Goal: Communication & Community: Answer question/provide support

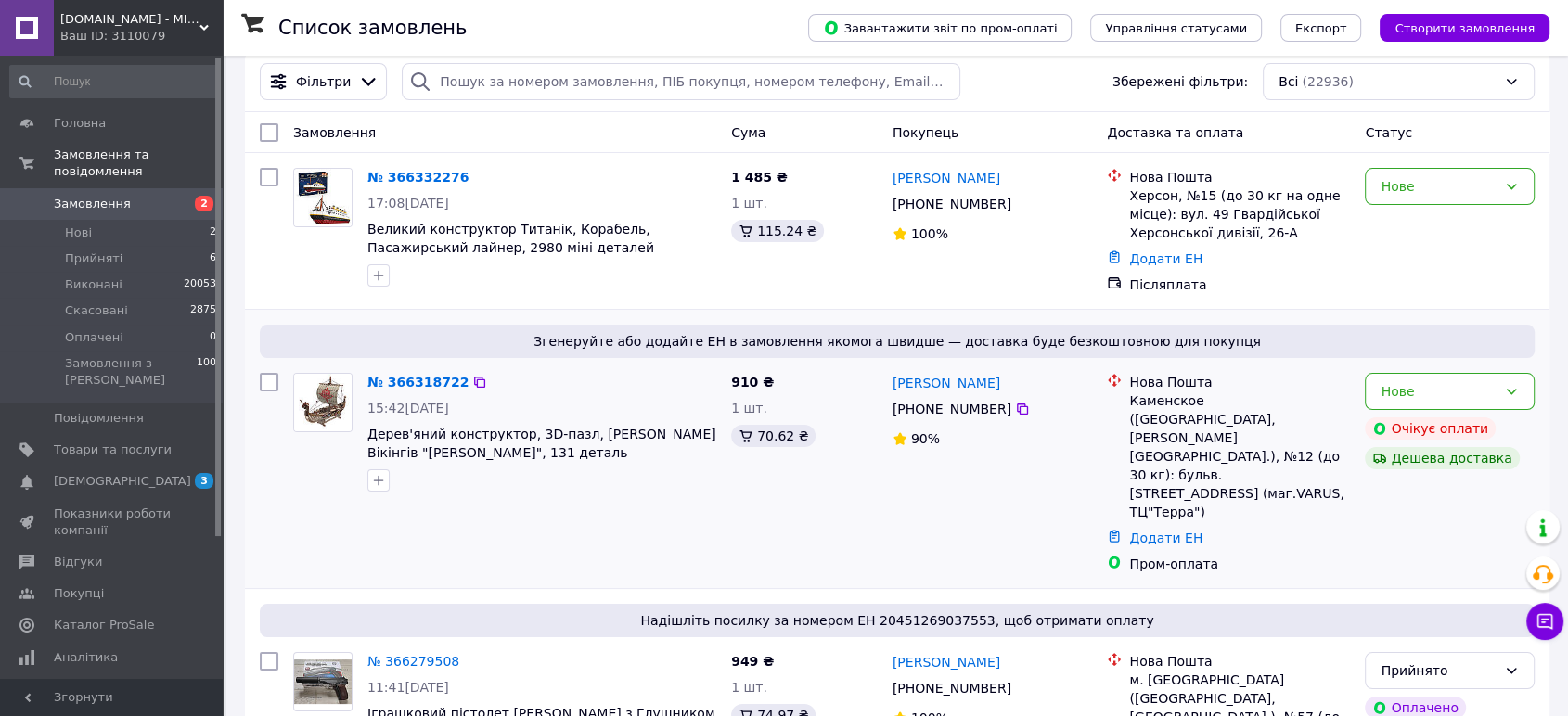
scroll to position [103, 0]
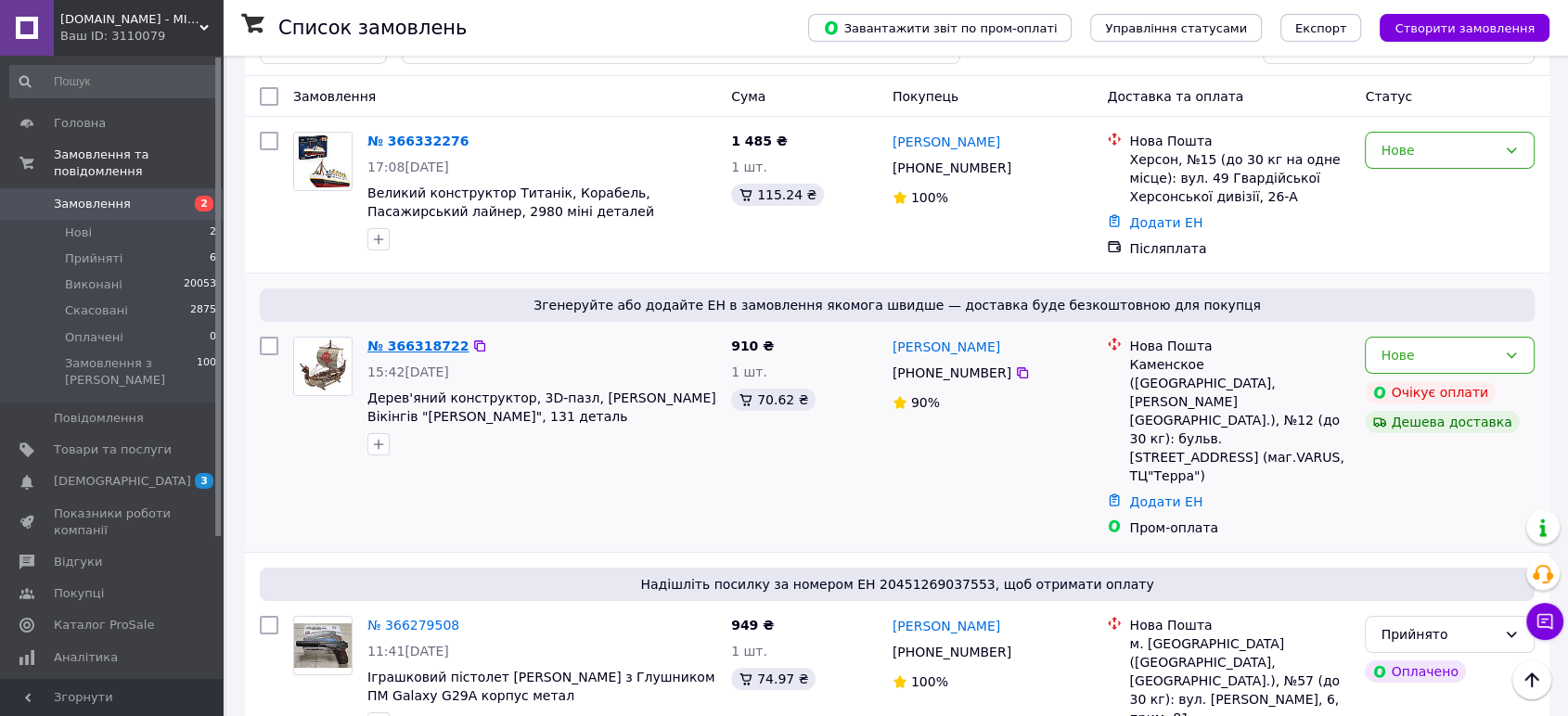
click at [418, 346] on link "№ 366318722" at bounding box center [417, 346] width 101 height 15
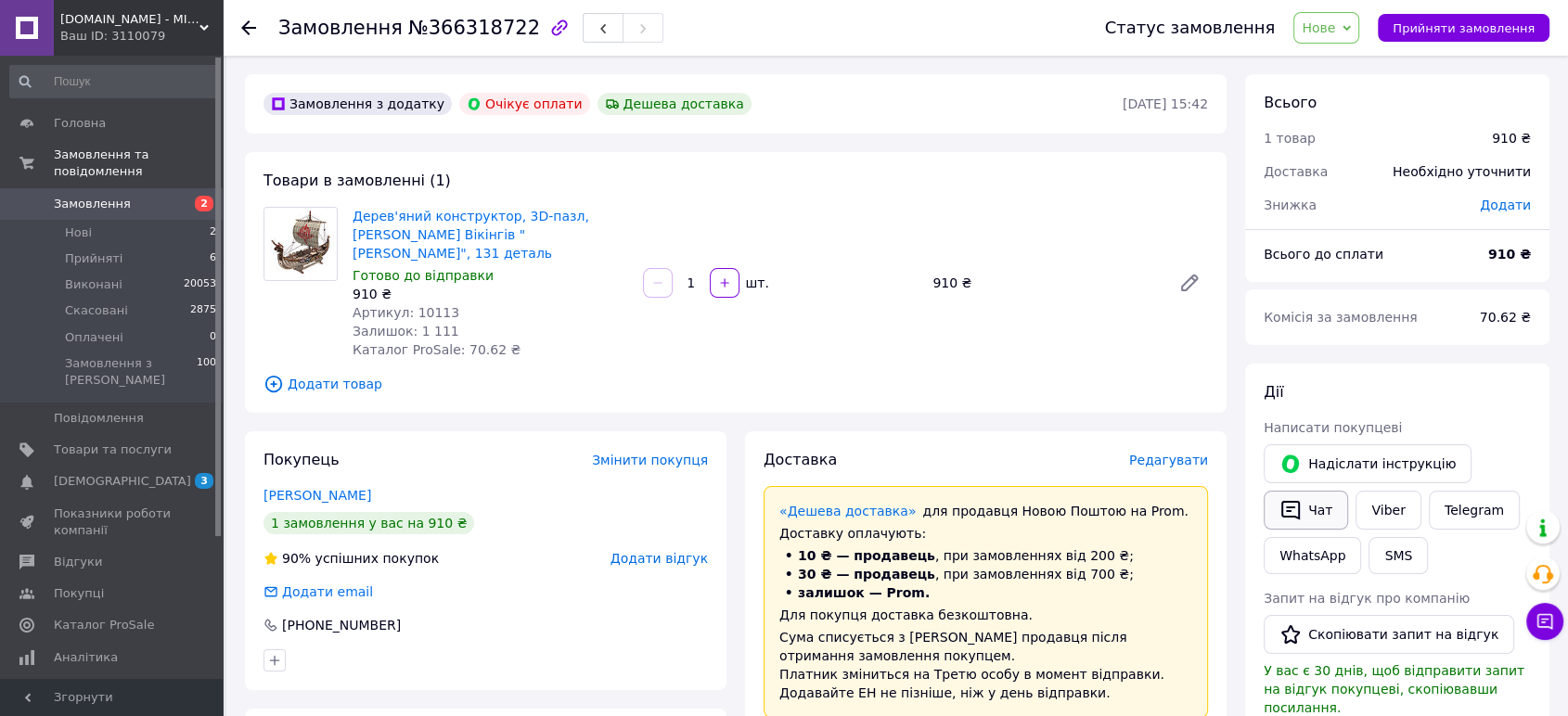
click at [1321, 511] on button "Чат" at bounding box center [1306, 511] width 84 height 39
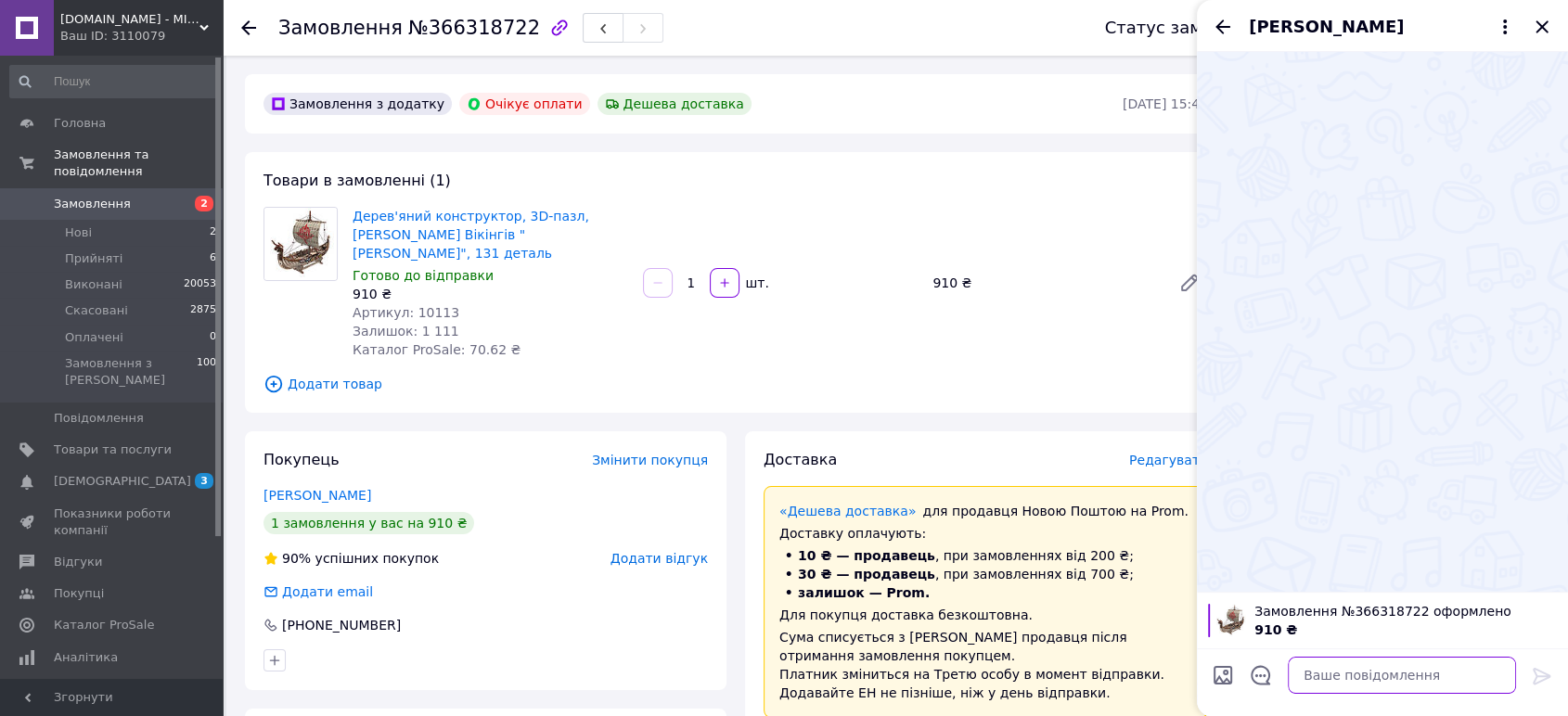
click at [1382, 685] on textarea at bounding box center [1401, 675] width 229 height 37
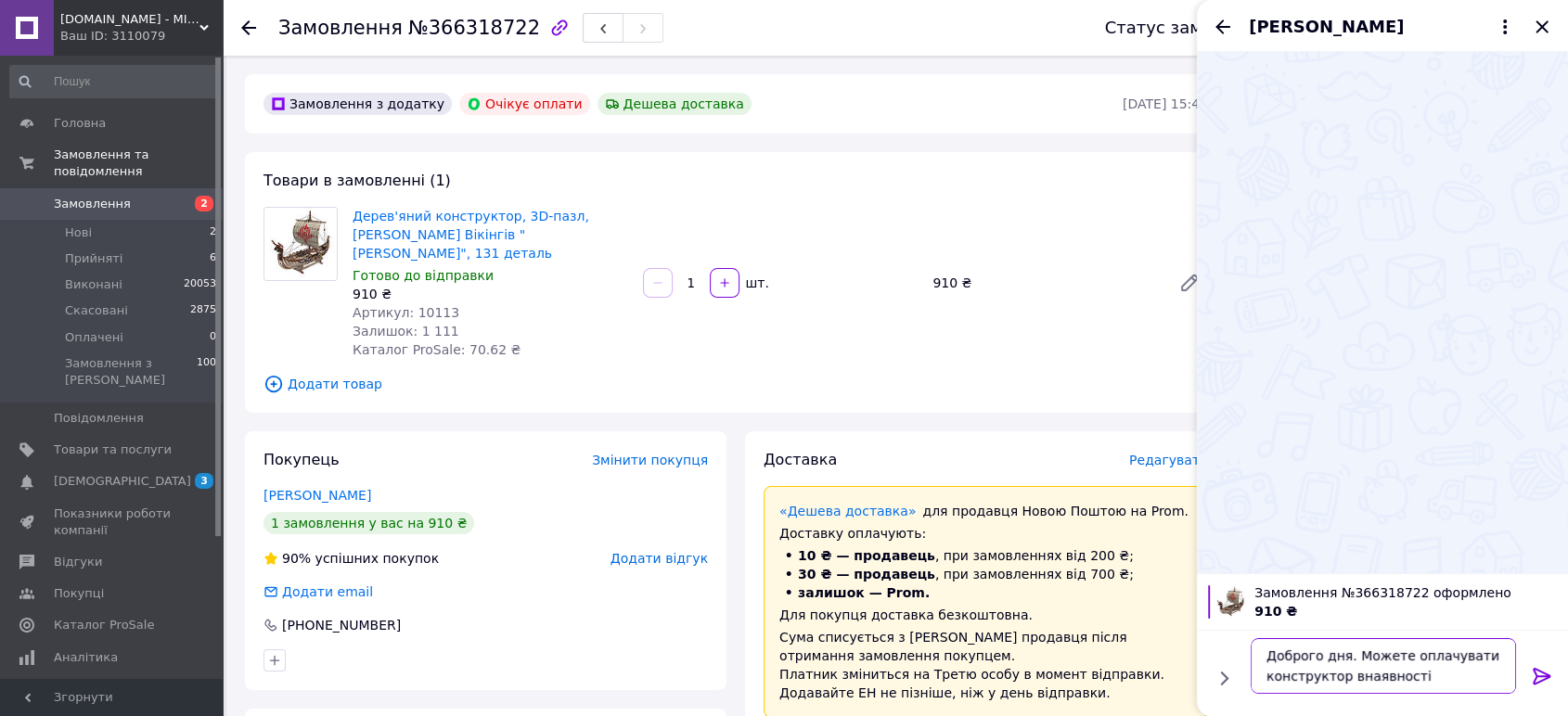
click at [1351, 673] on textarea "Доброго дня. Можете оплачувати конструктор внаявності" at bounding box center [1383, 666] width 265 height 55
click at [1411, 671] on textarea "Доброго дня. Можете оплачувати конструктор в наявності" at bounding box center [1383, 666] width 265 height 55
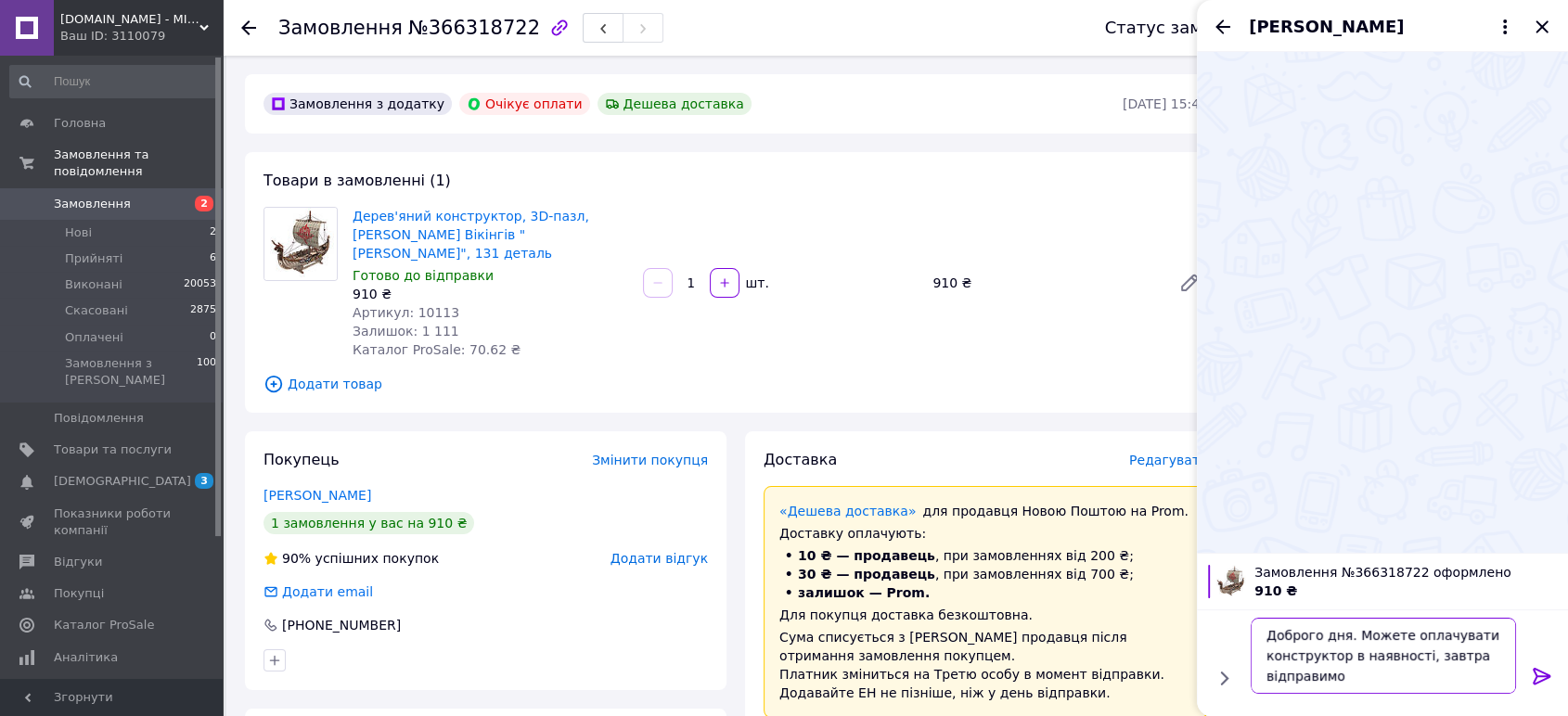
type textarea "Доброго дня. Можете оплачувати конструктор в наявності, завтра відправимо"
click at [1544, 672] on icon at bounding box center [1541, 676] width 17 height 16
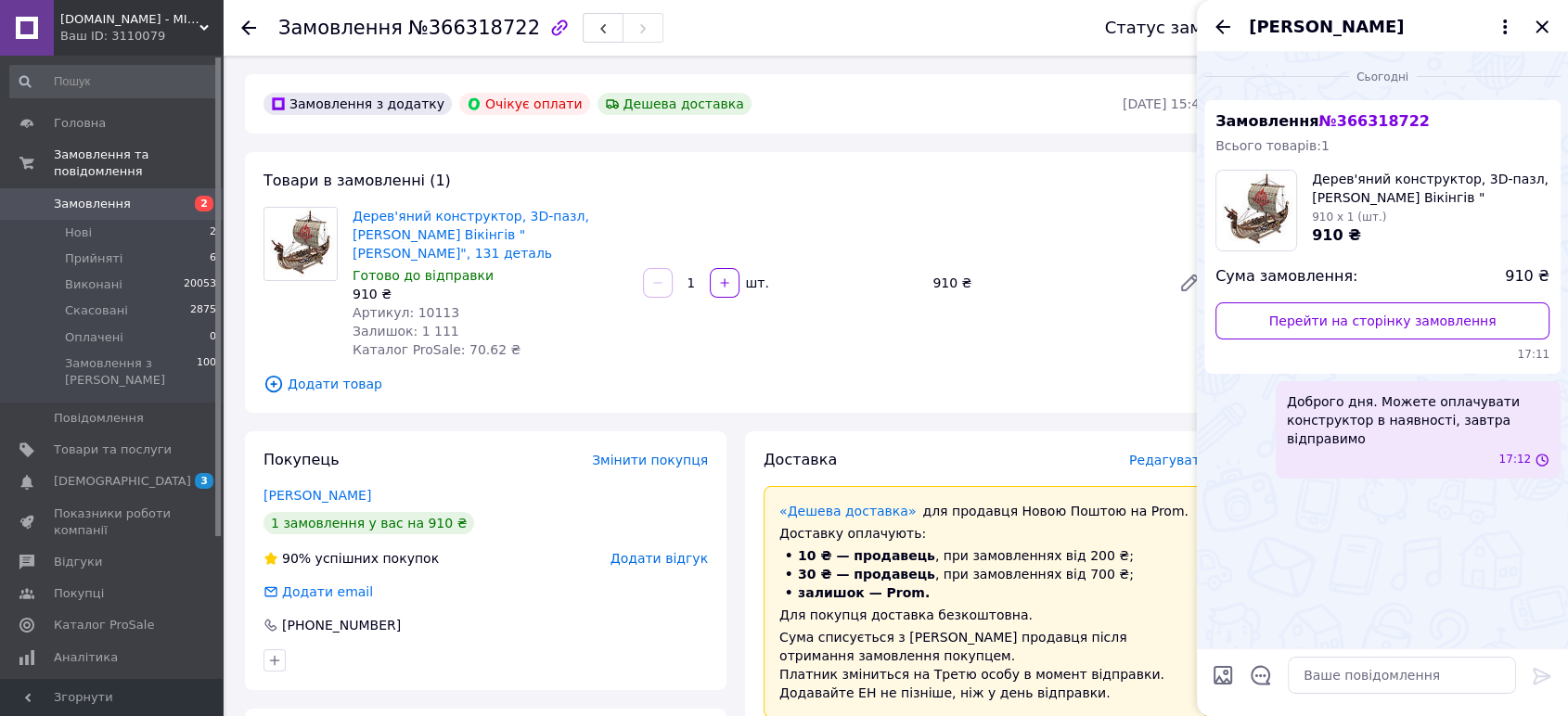
scroll to position [0, 0]
click at [1536, 33] on icon "Закрити" at bounding box center [1541, 26] width 22 height 22
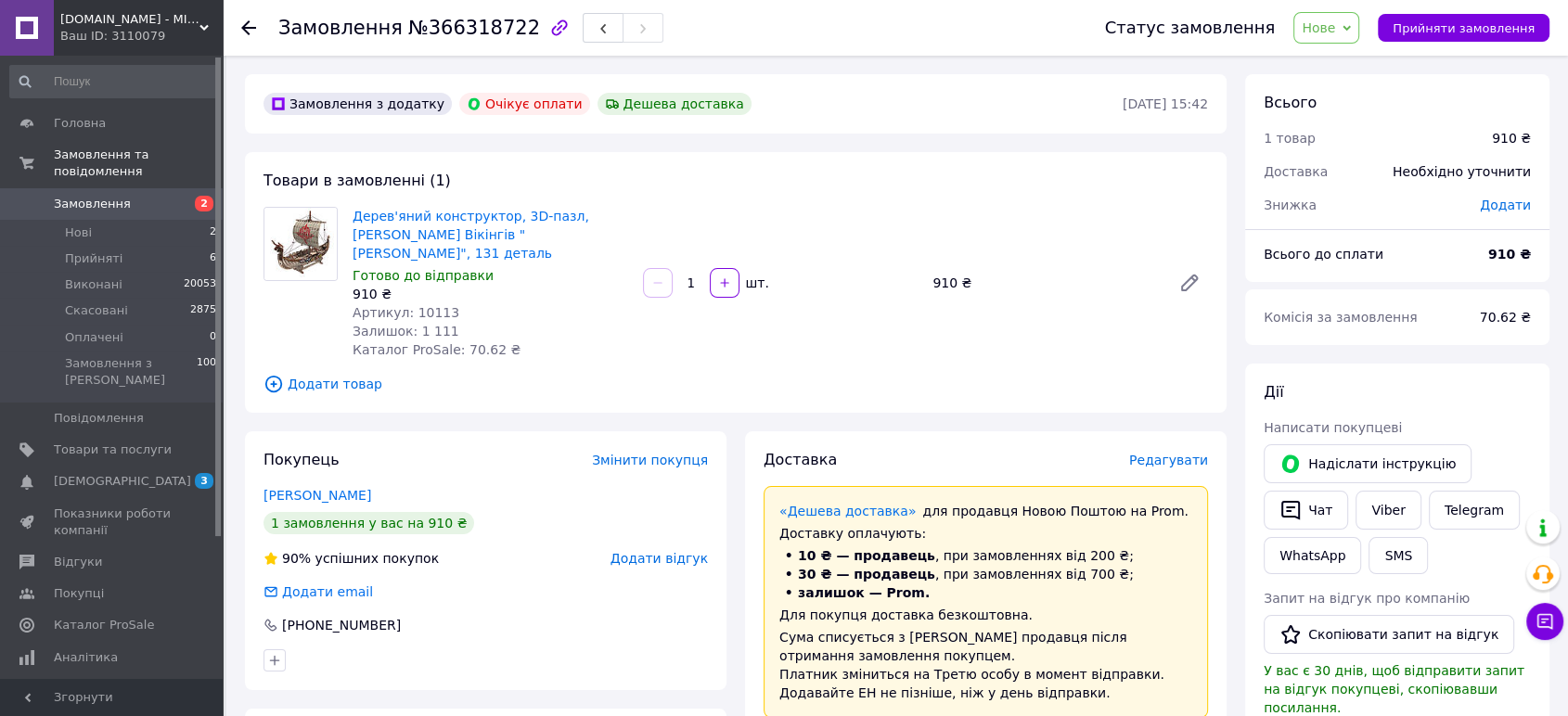
click at [104, 196] on span "Замовлення" at bounding box center [93, 203] width 77 height 16
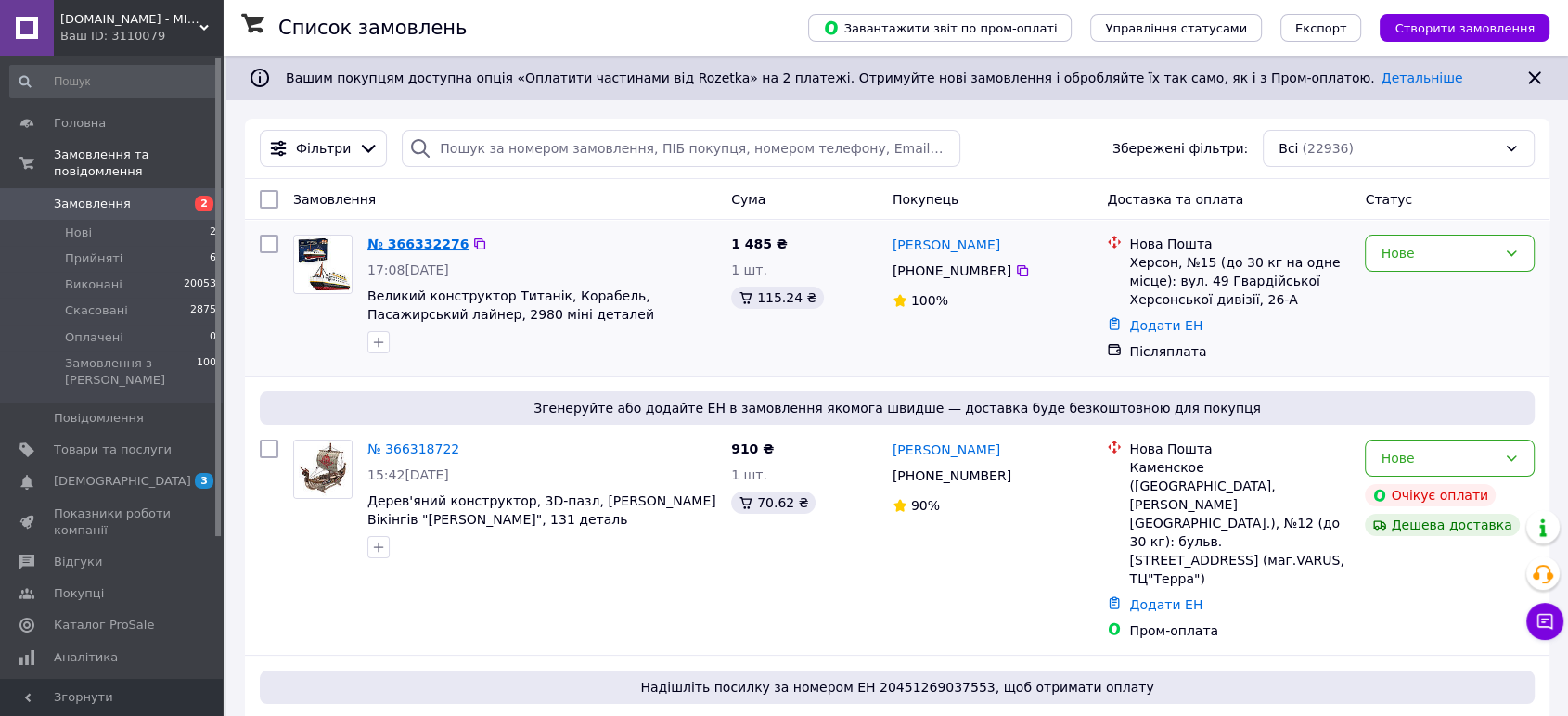
click at [407, 243] on link "№ 366332276" at bounding box center [417, 243] width 101 height 15
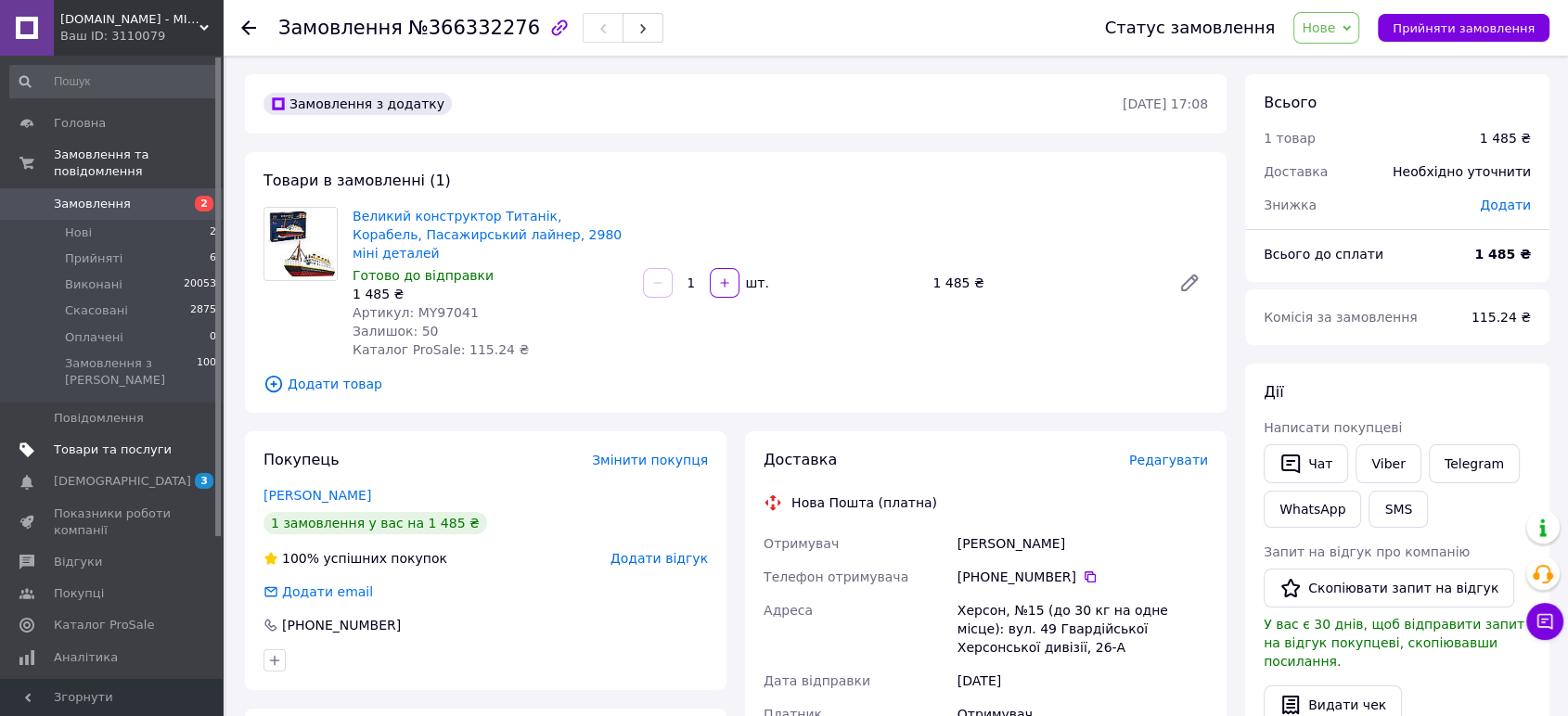
click at [131, 442] on span "Товари та послуги" at bounding box center [113, 450] width 118 height 16
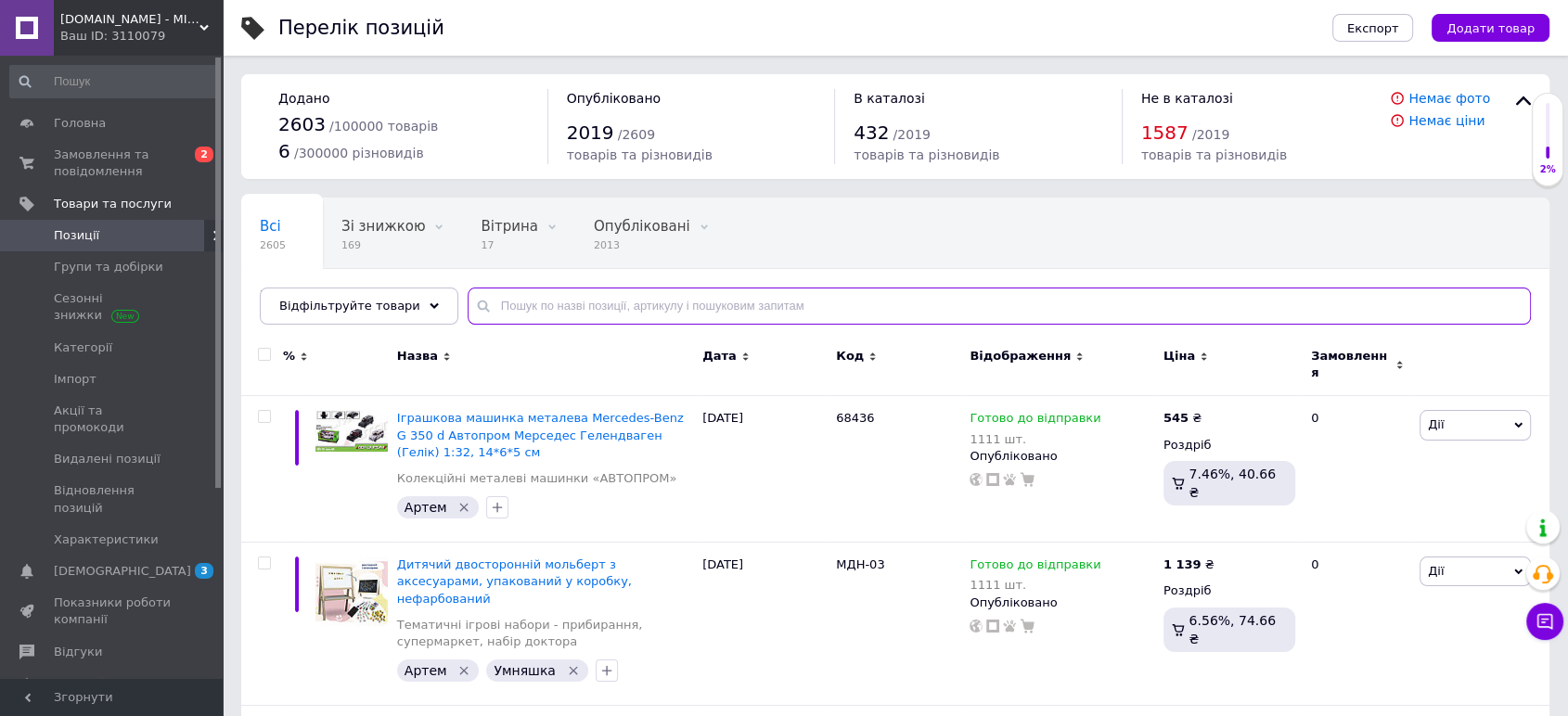
click at [560, 314] on input "text" at bounding box center [999, 306] width 1063 height 37
type input "97041"
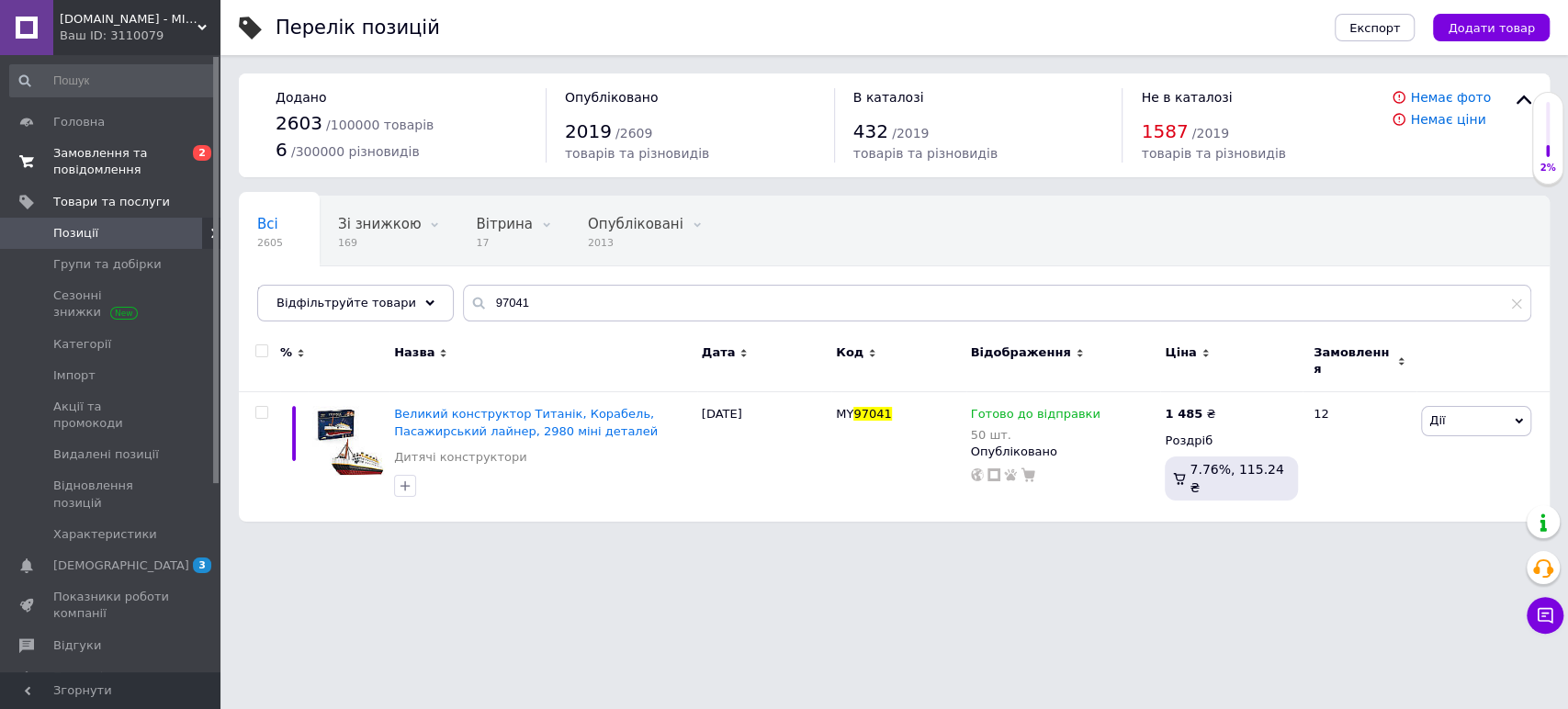
click at [62, 149] on span "Замовлення та повідомлення" at bounding box center [112, 161] width 117 height 33
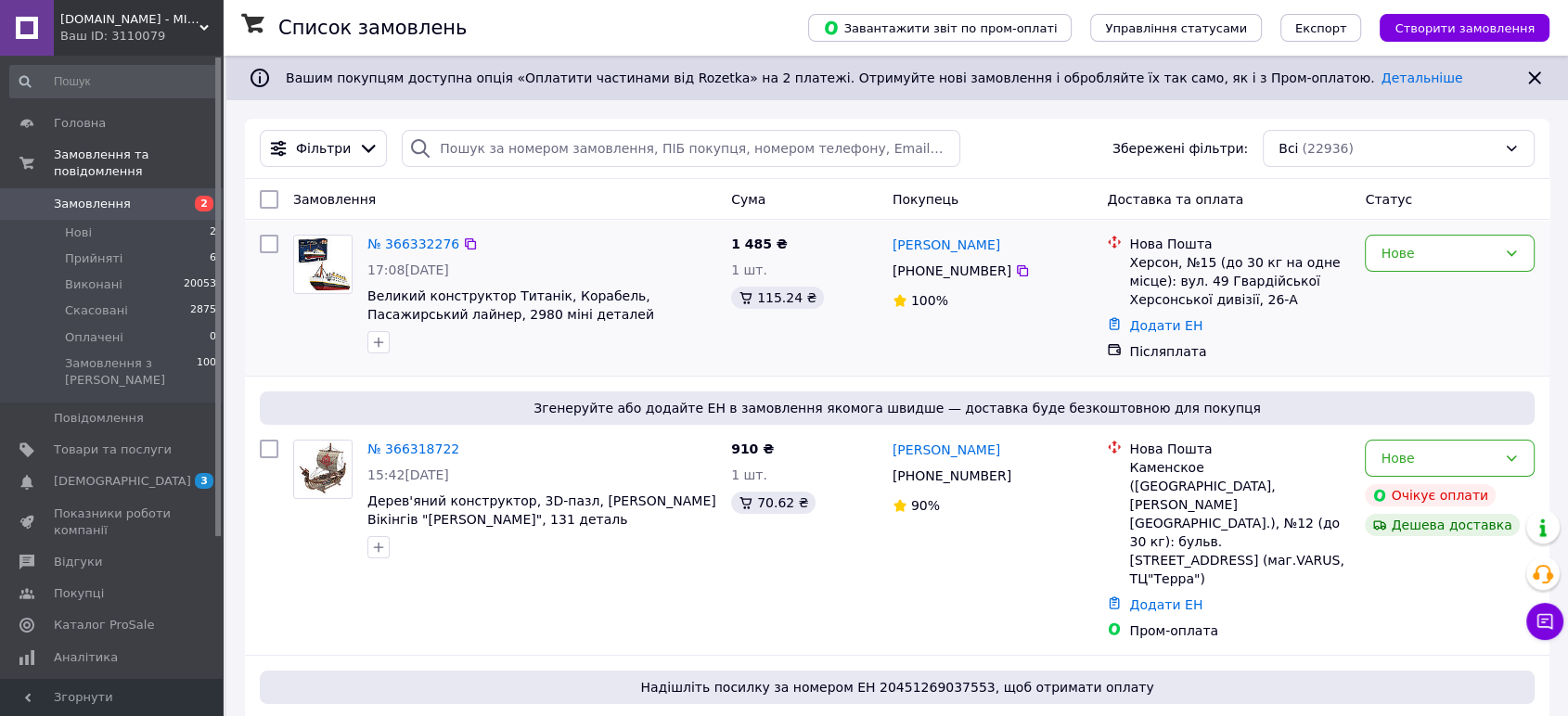
click at [604, 333] on div at bounding box center [541, 342] width 356 height 30
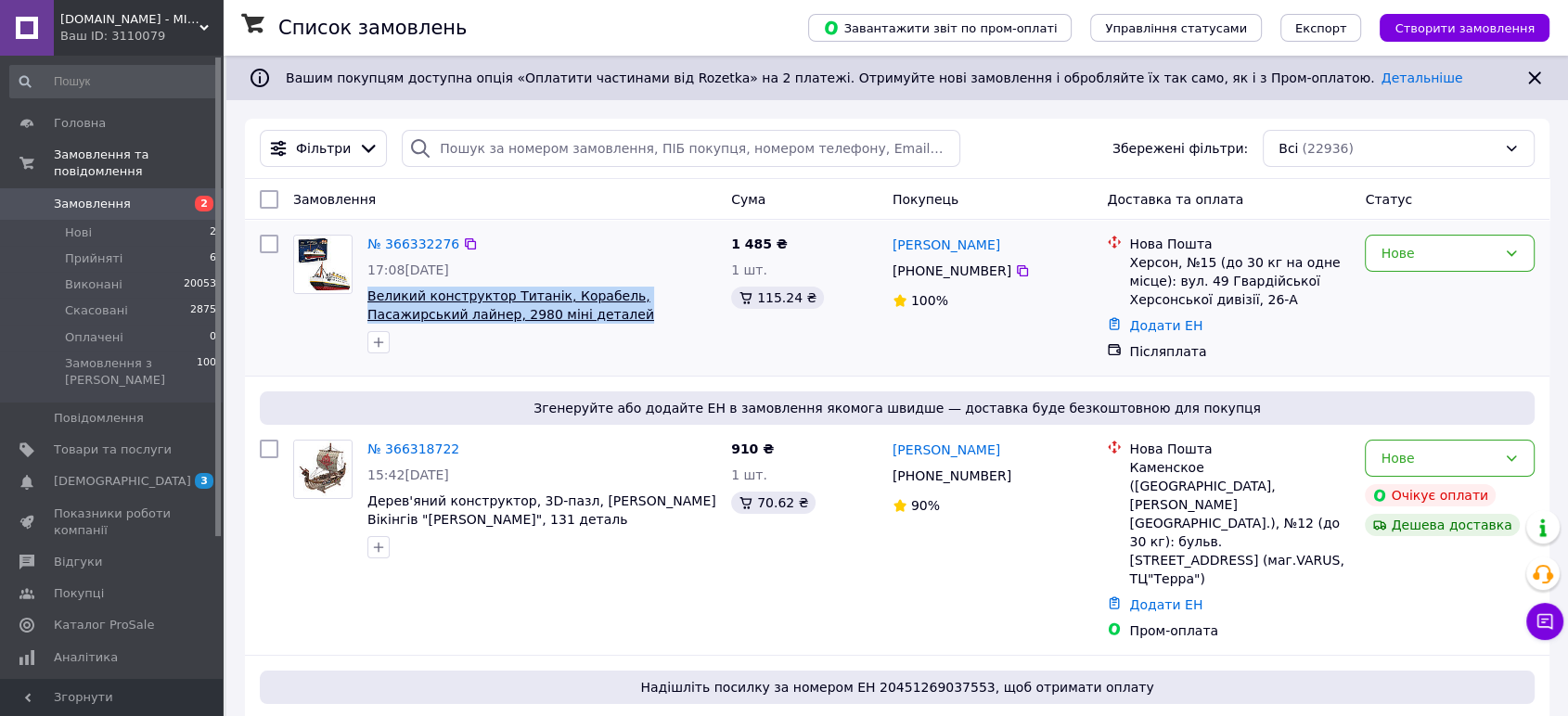
drag, startPoint x: 539, startPoint y: 319, endPoint x: 366, endPoint y: 299, distance: 174.2
click at [367, 299] on span "Великий конструктор Титанік, Корабель, Пасажирський лайнер, 2980 міні деталей" at bounding box center [541, 305] width 349 height 37
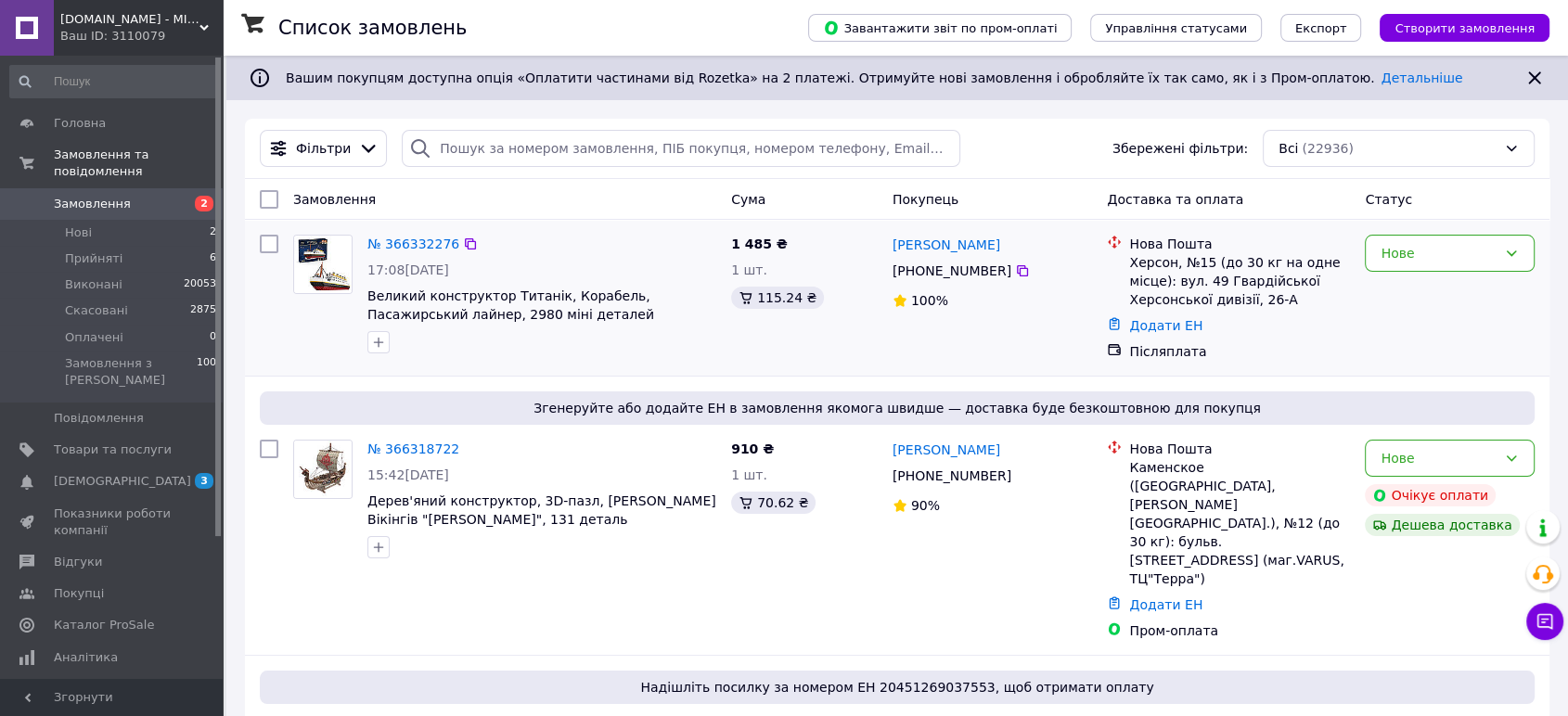
click at [548, 327] on div at bounding box center [541, 342] width 356 height 30
click at [1439, 265] on div "Нове" at bounding box center [1449, 253] width 169 height 37
click at [1424, 295] on li "Прийнято" at bounding box center [1449, 293] width 168 height 33
